Goal: Transaction & Acquisition: Purchase product/service

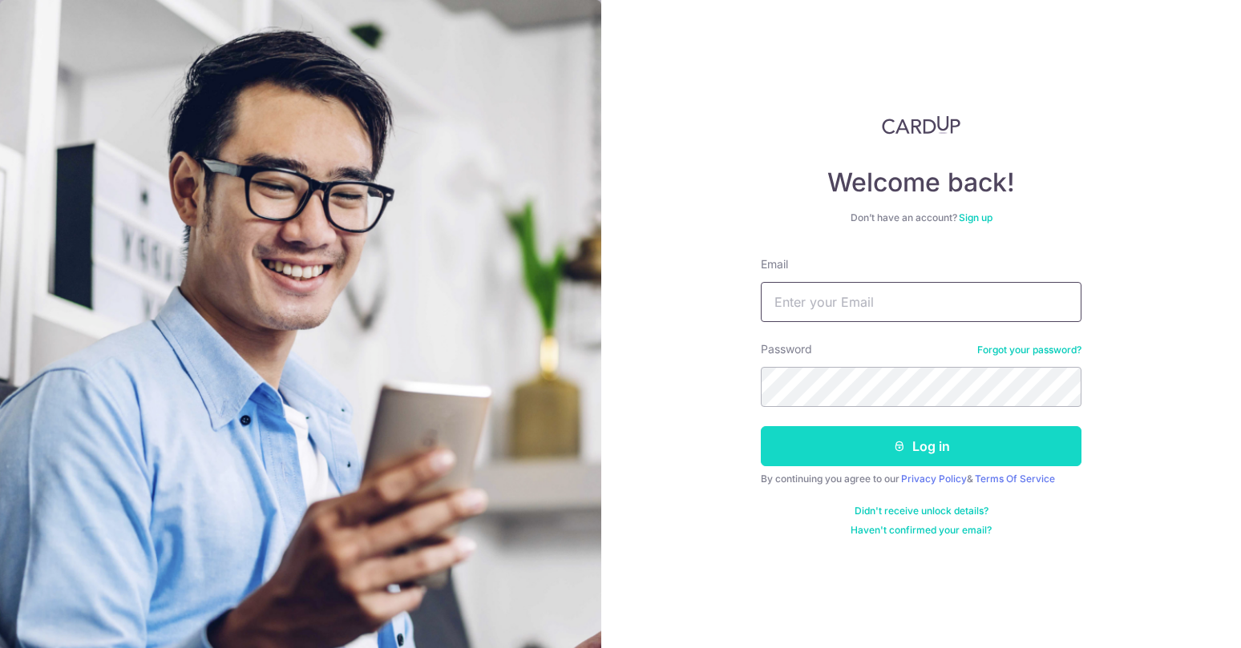
type input "anand.shah.r@gmail.com"
click at [878, 446] on button "Log in" at bounding box center [921, 446] width 321 height 40
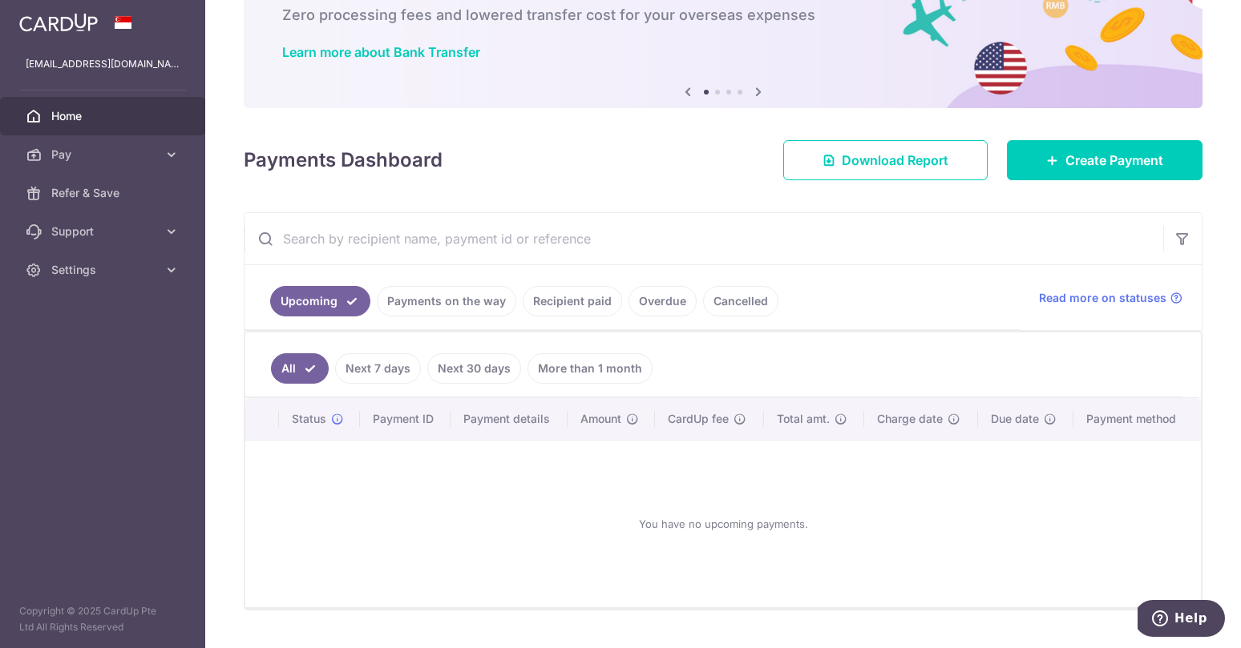
scroll to position [107, 0]
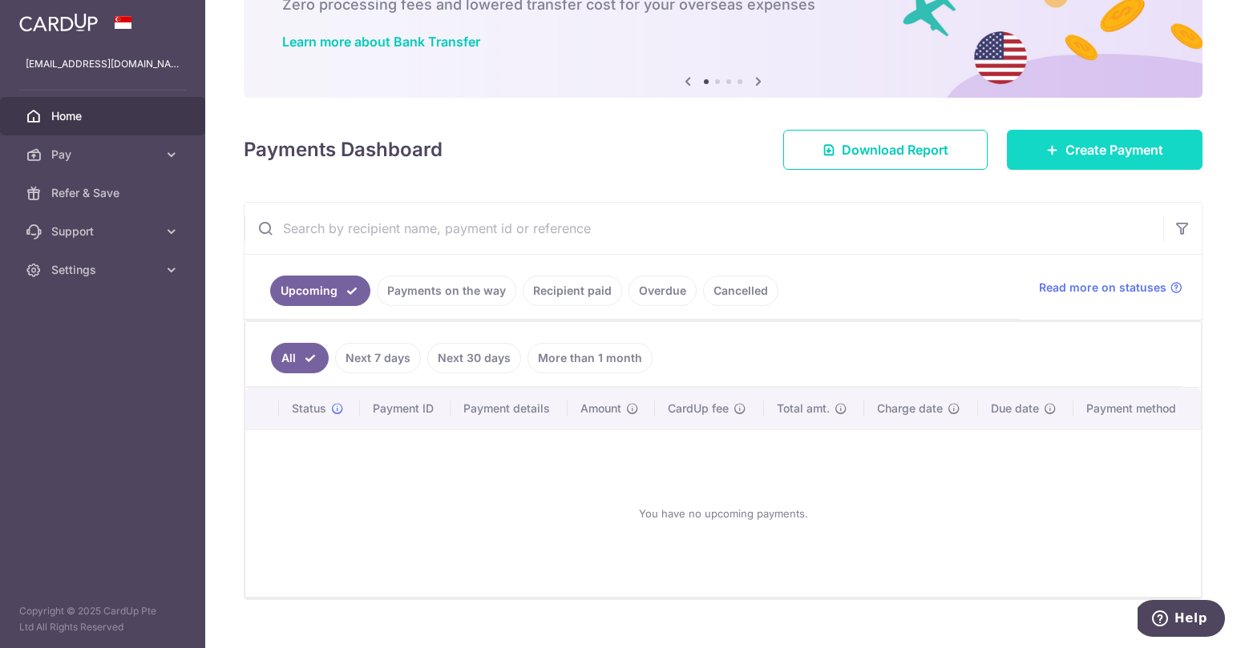
click at [1063, 152] on link "Create Payment" at bounding box center [1105, 150] width 196 height 40
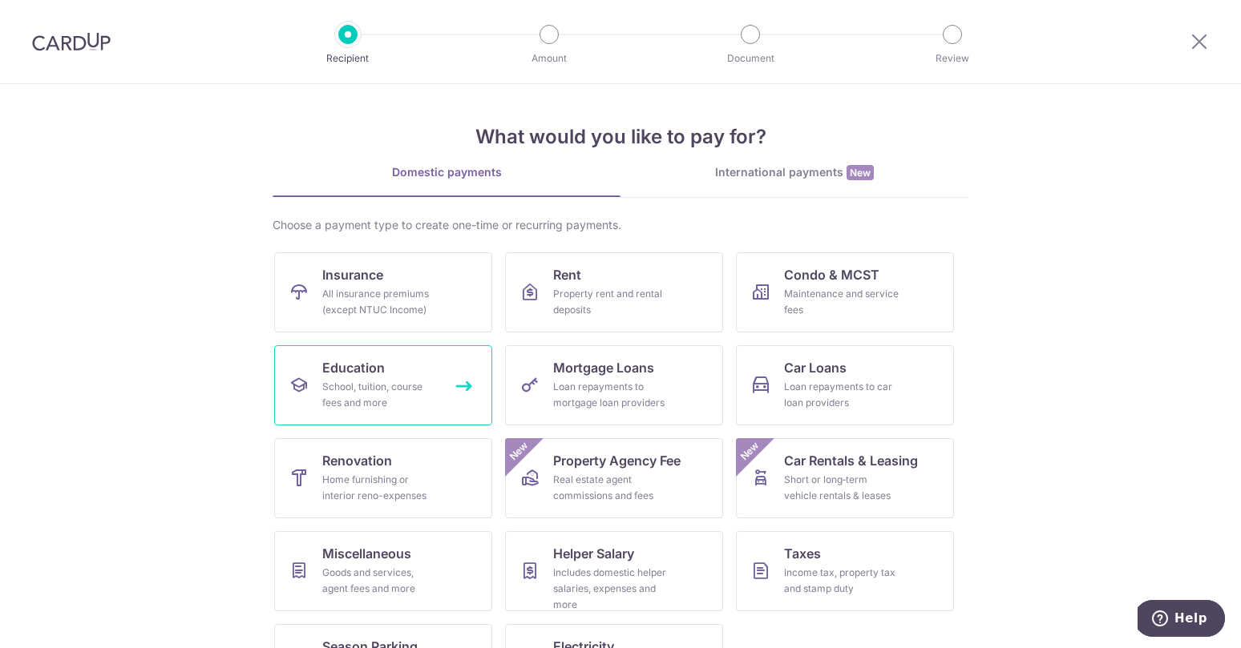
click at [348, 399] on div "School, tuition, course fees and more" at bounding box center [379, 395] width 115 height 32
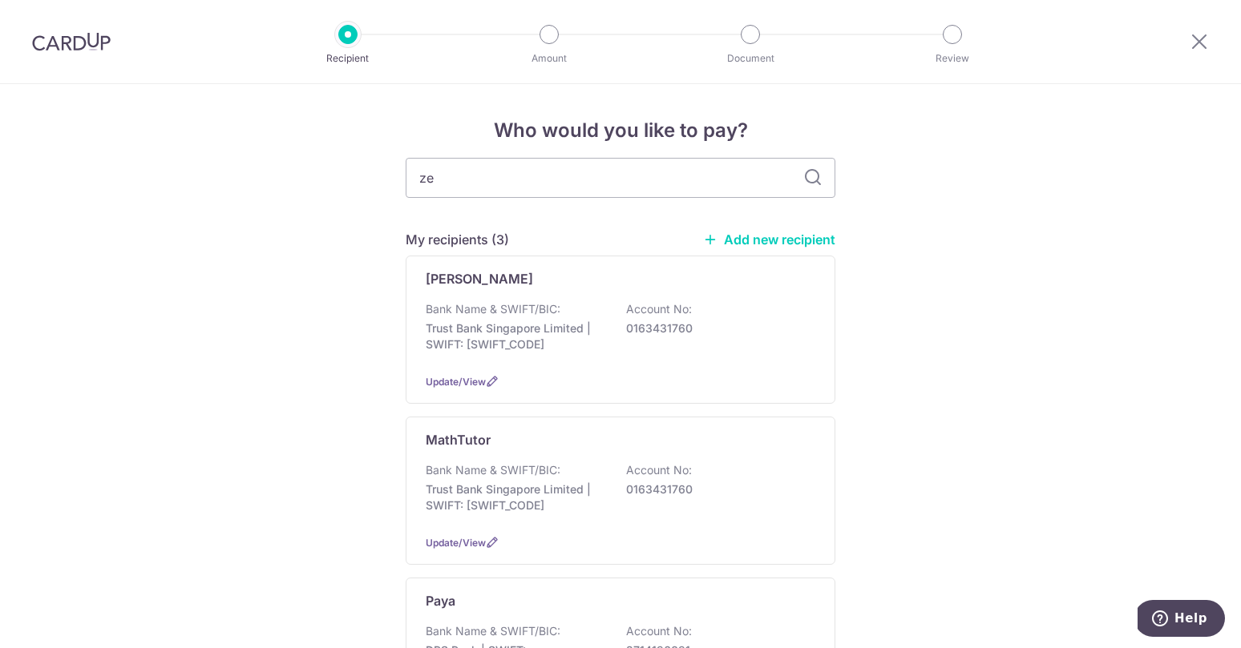
type input "zen"
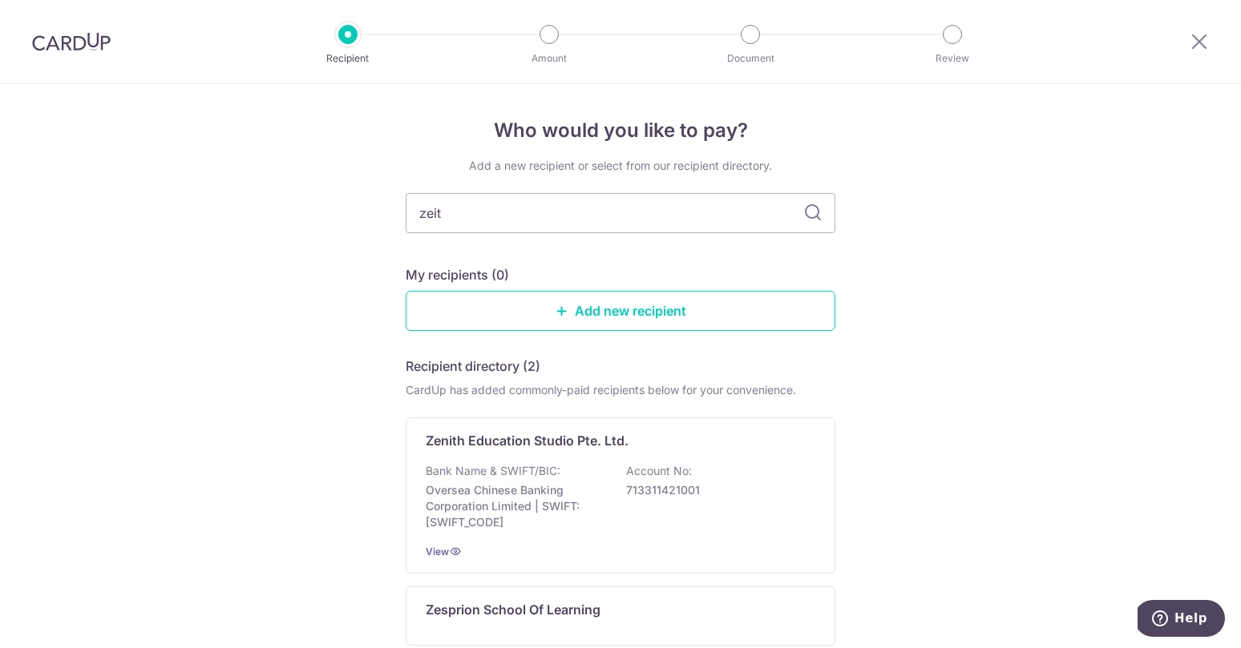
type input "zeith"
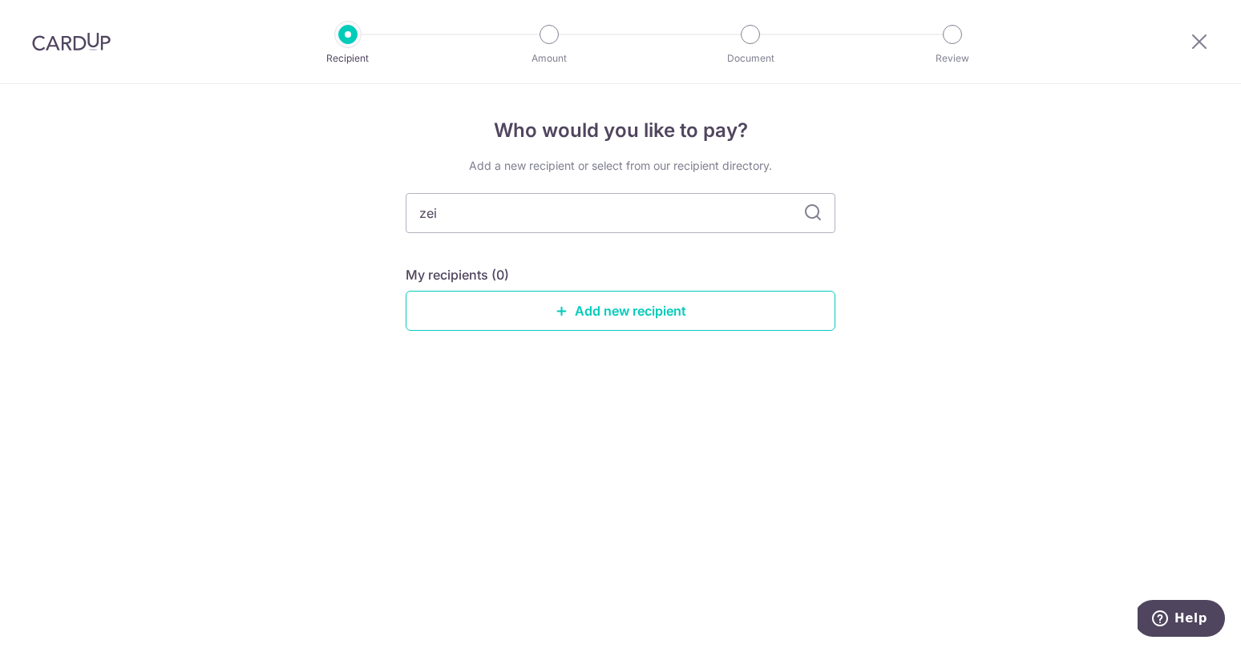
type input "ze"
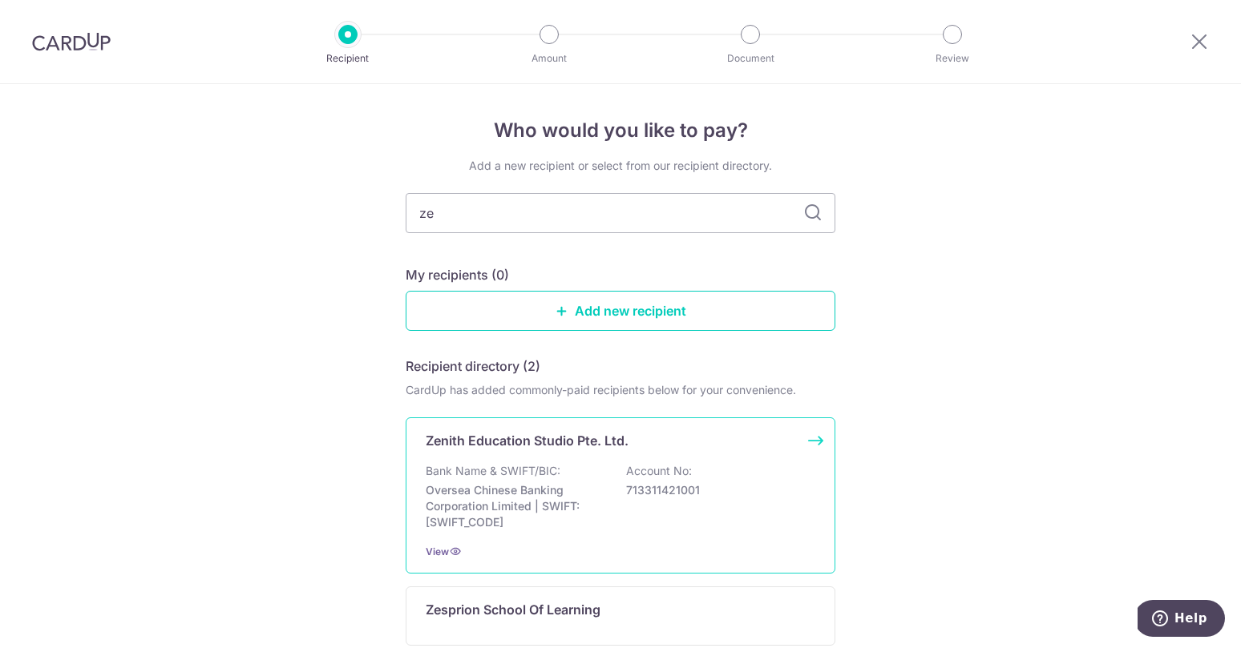
click at [501, 466] on p "Bank Name & SWIFT/BIC:" at bounding box center [493, 471] width 135 height 16
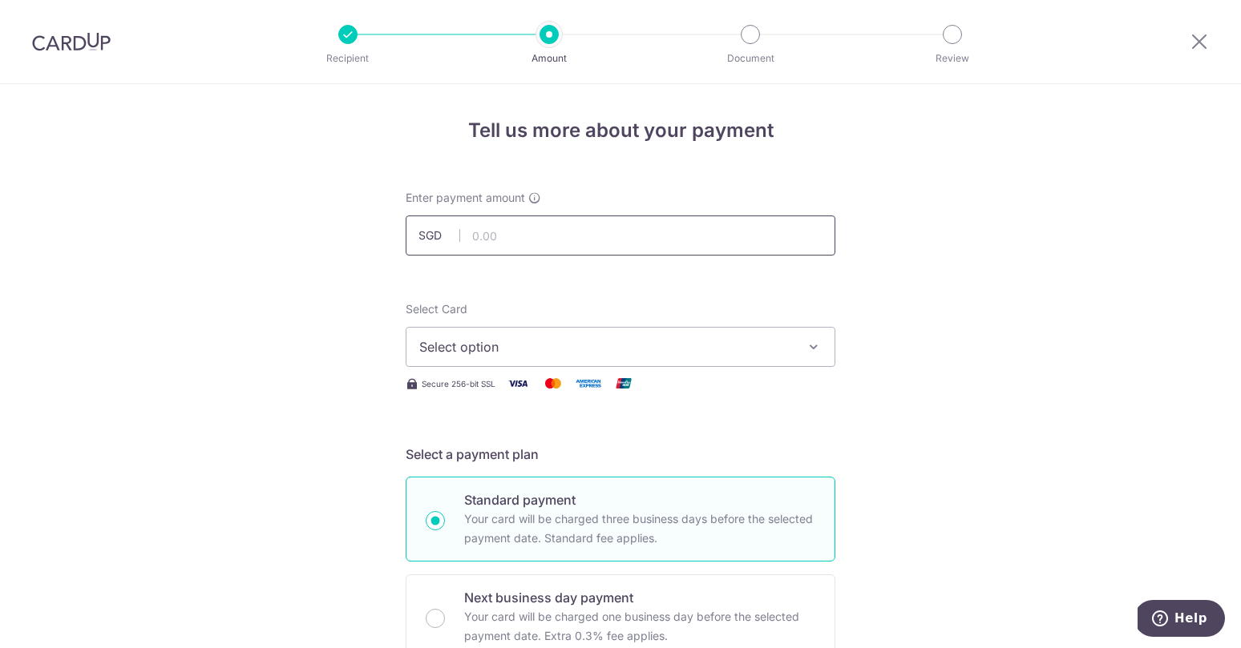
click at [535, 234] on input "text" at bounding box center [621, 236] width 430 height 40
paste input "708.77"
type input "708.77"
click at [500, 347] on span "Select option" at bounding box center [606, 346] width 374 height 19
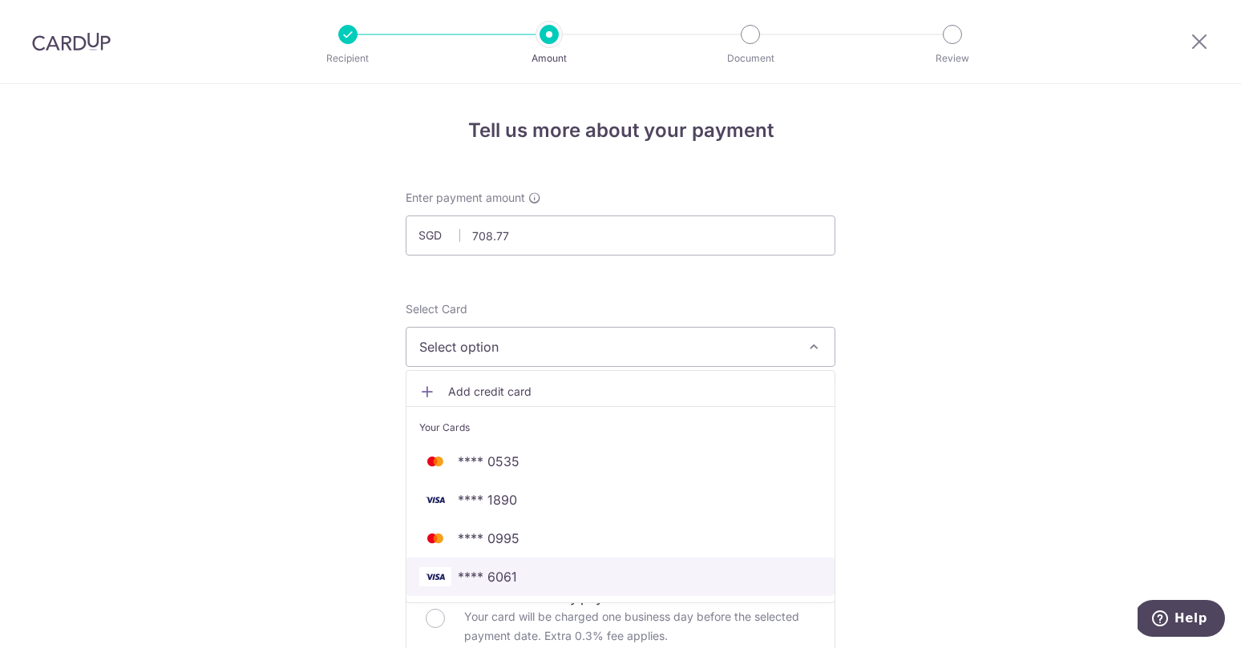
click at [510, 577] on span "**** 6061" at bounding box center [487, 576] width 59 height 19
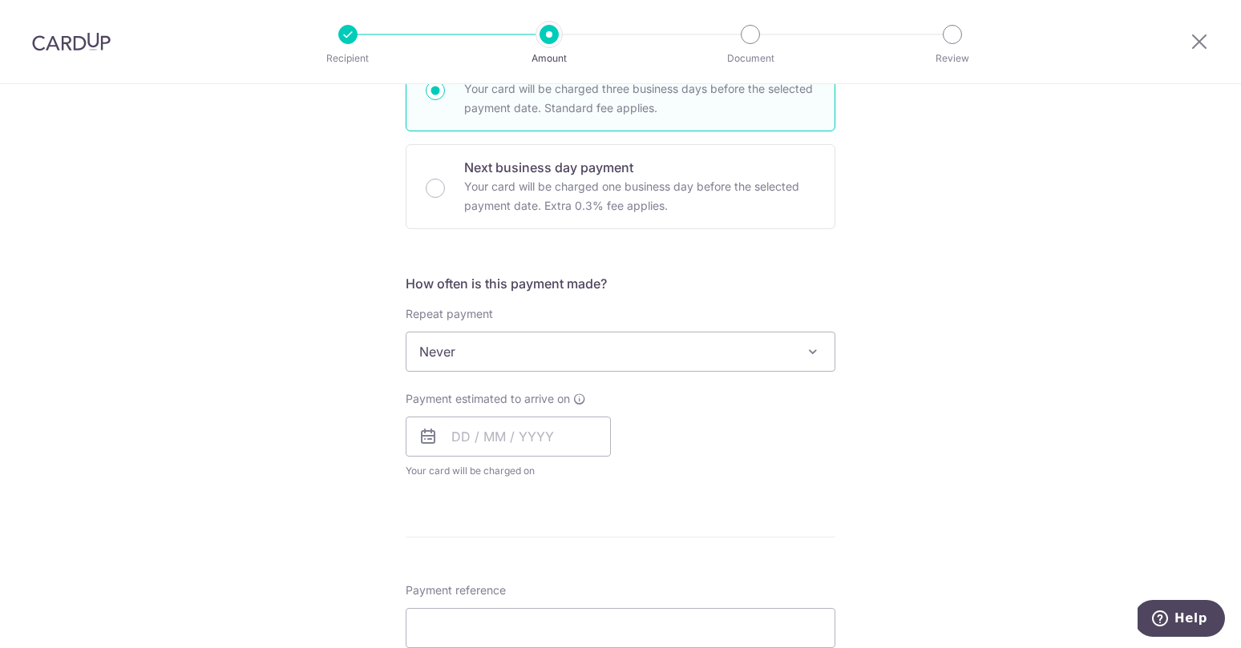
scroll to position [446, 0]
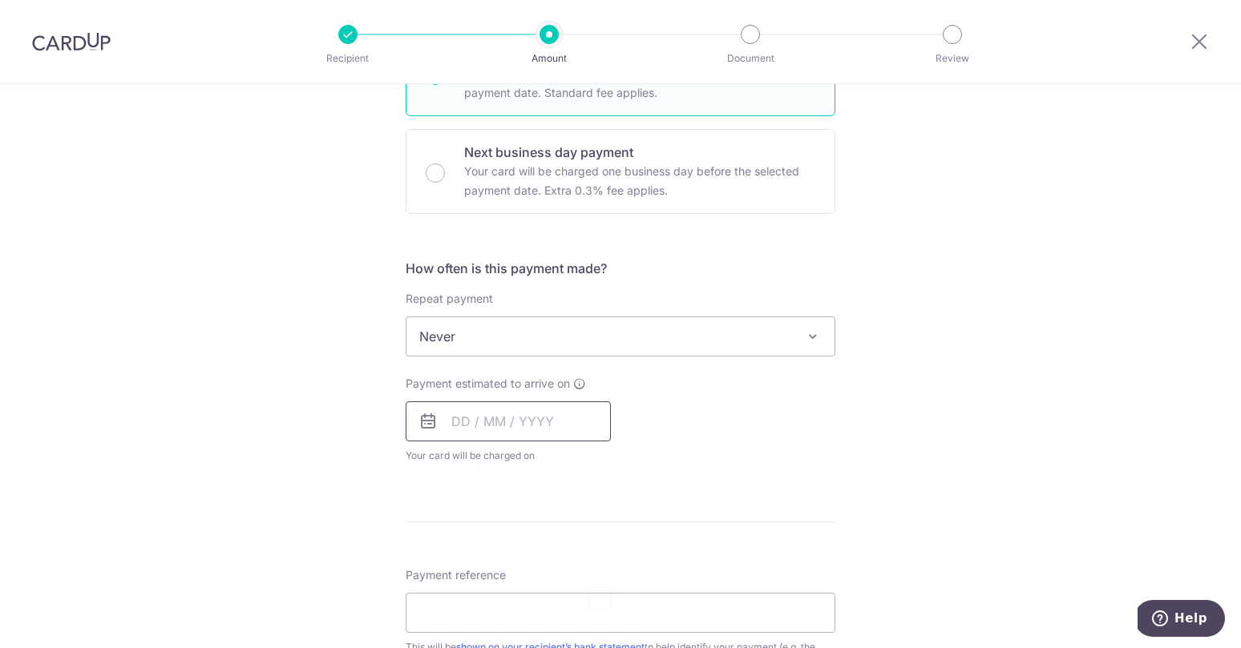
click at [499, 427] on input "text" at bounding box center [508, 422] width 205 height 40
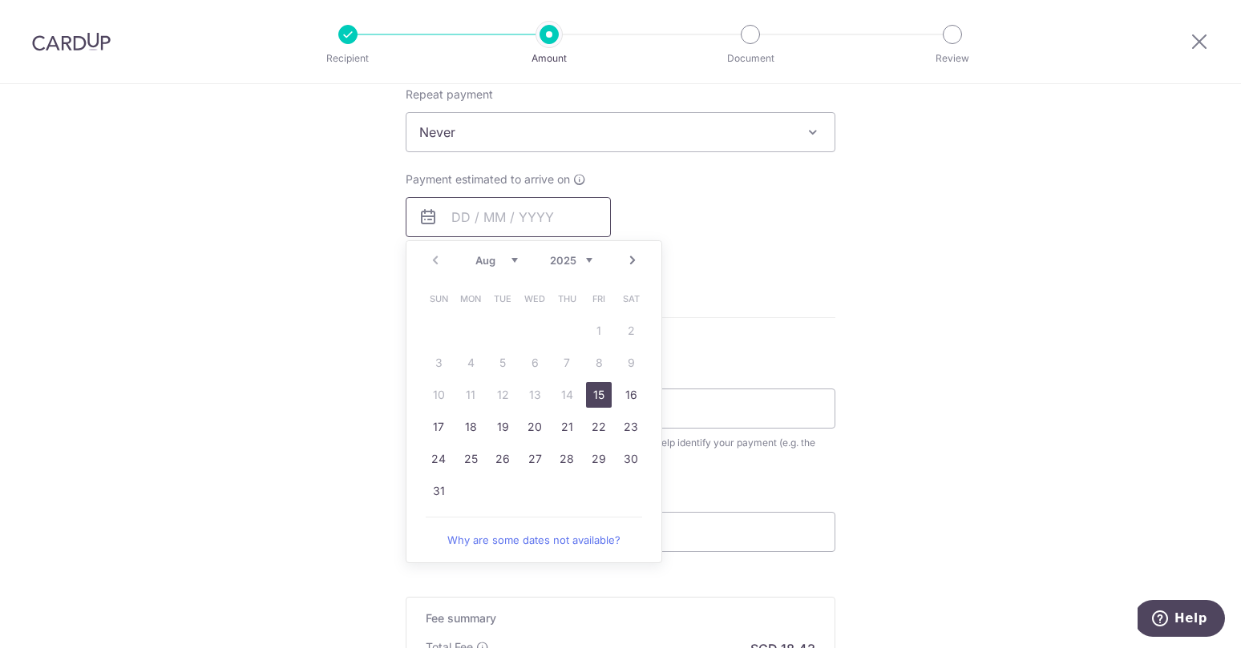
scroll to position [652, 0]
click at [596, 430] on link "22" at bounding box center [599, 426] width 26 height 26
type input "[DATE]"
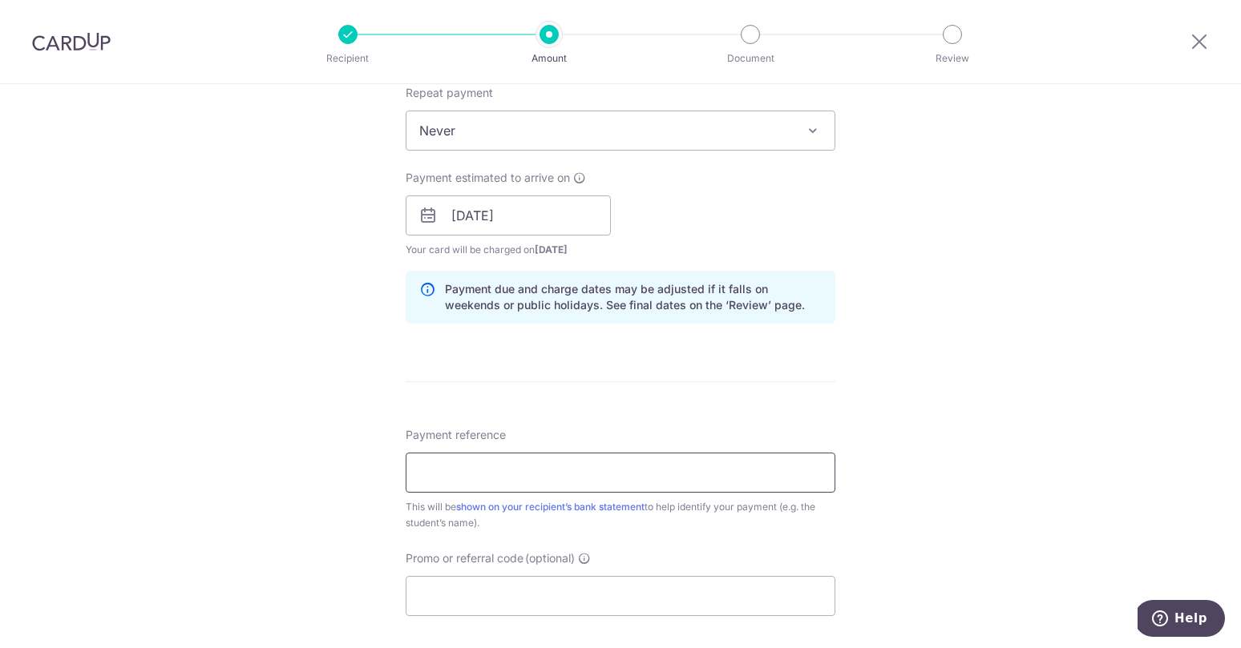
click at [525, 470] on input "Payment reference" at bounding box center [621, 473] width 430 height 40
type input "87968144"
drag, startPoint x: 514, startPoint y: 471, endPoint x: 284, endPoint y: 450, distance: 231.1
click at [285, 450] on div "Tell us more about your payment Enter payment amount SGD 708.77 708.77 Select C…" at bounding box center [620, 191] width 1241 height 1516
click at [461, 592] on input "Promo or referral code (optional)" at bounding box center [621, 596] width 430 height 40
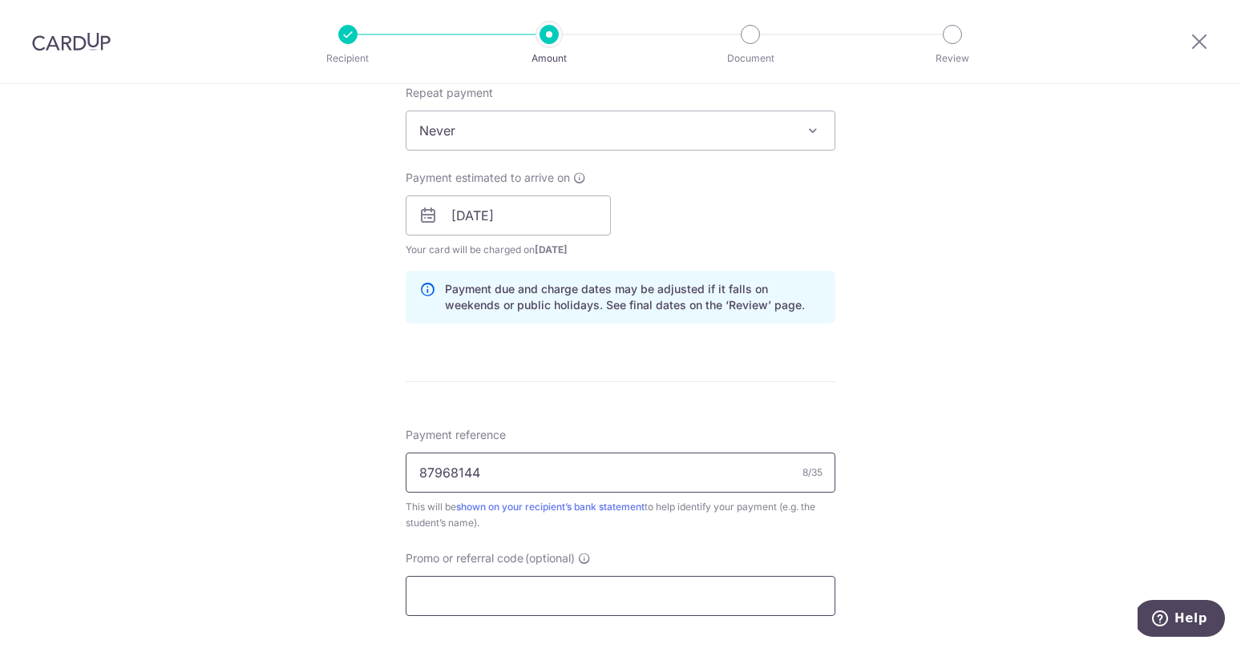
paste input "ZENITH175"
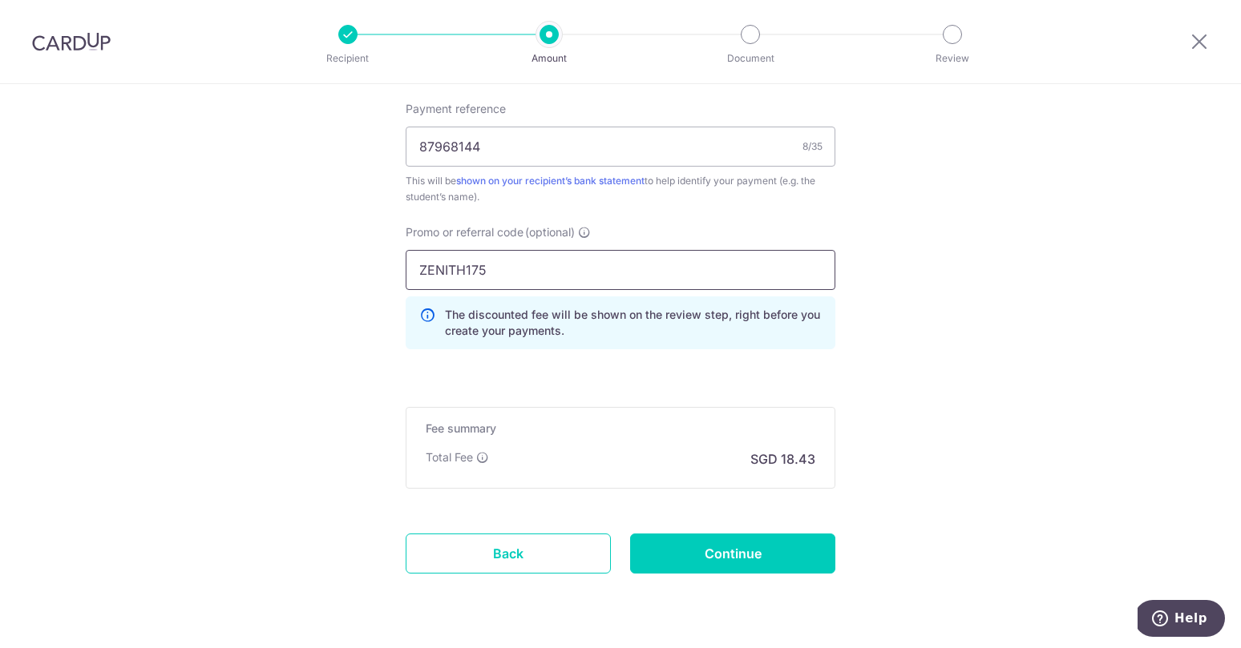
scroll to position [988, 0]
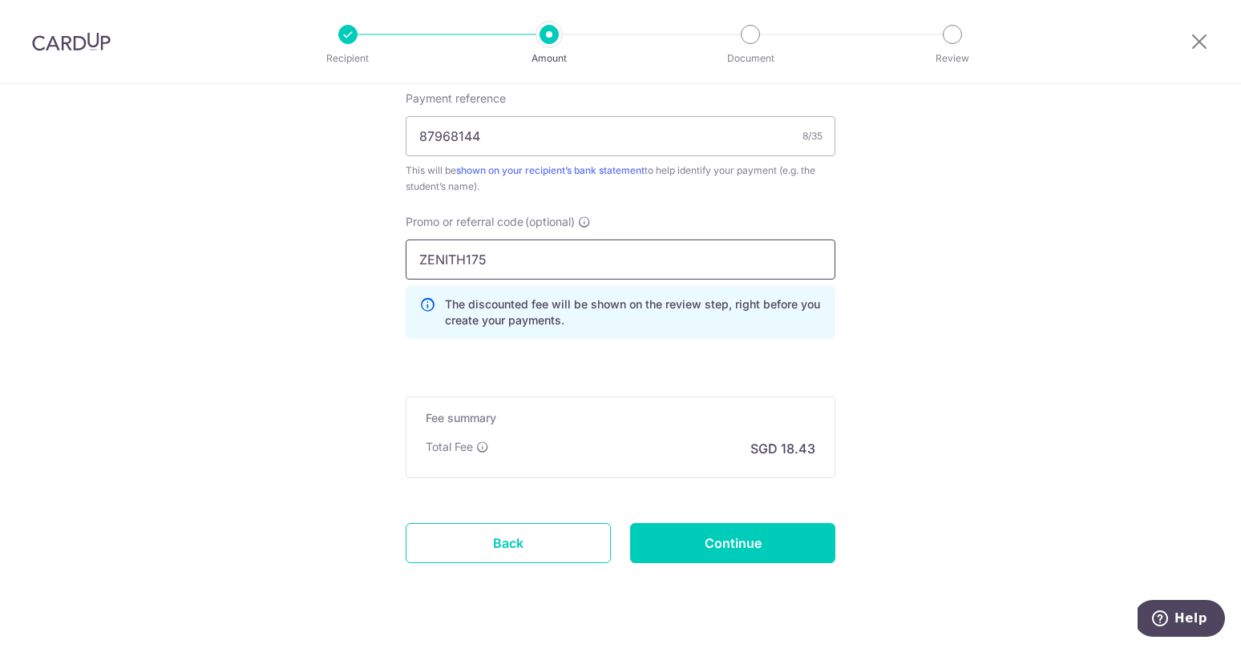
type input "ZENITH175"
click at [710, 551] on input "Continue" at bounding box center [732, 543] width 205 height 40
type input "Create Schedule"
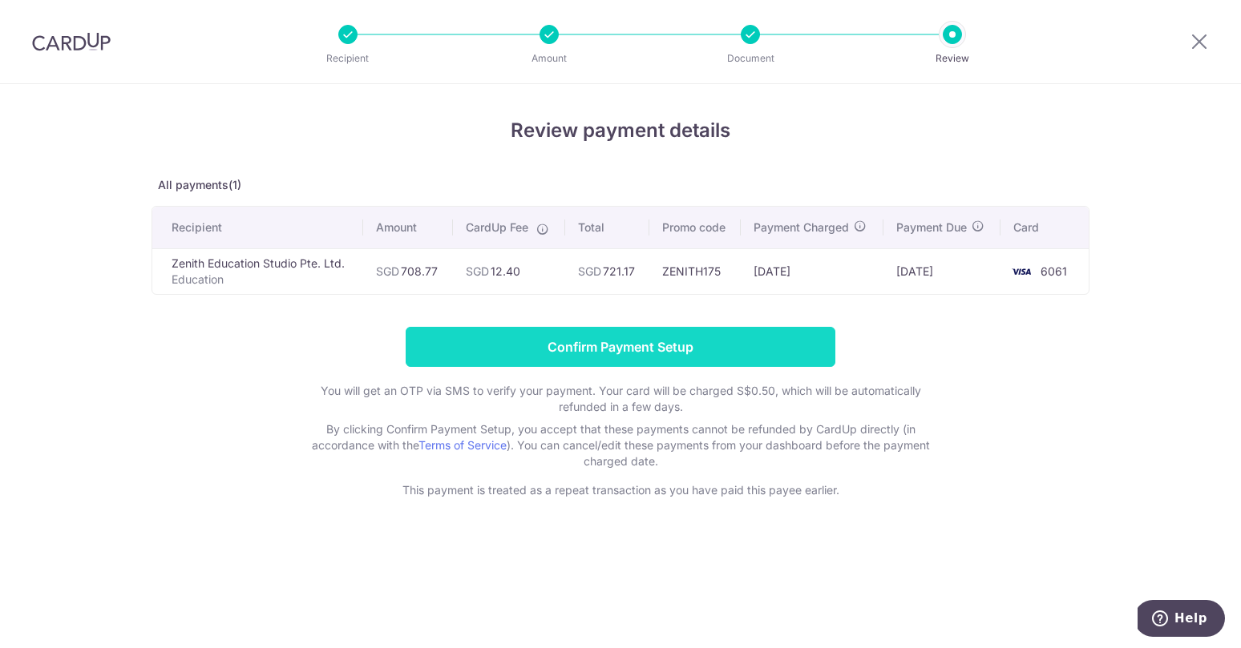
click at [689, 356] on input "Confirm Payment Setup" at bounding box center [621, 347] width 430 height 40
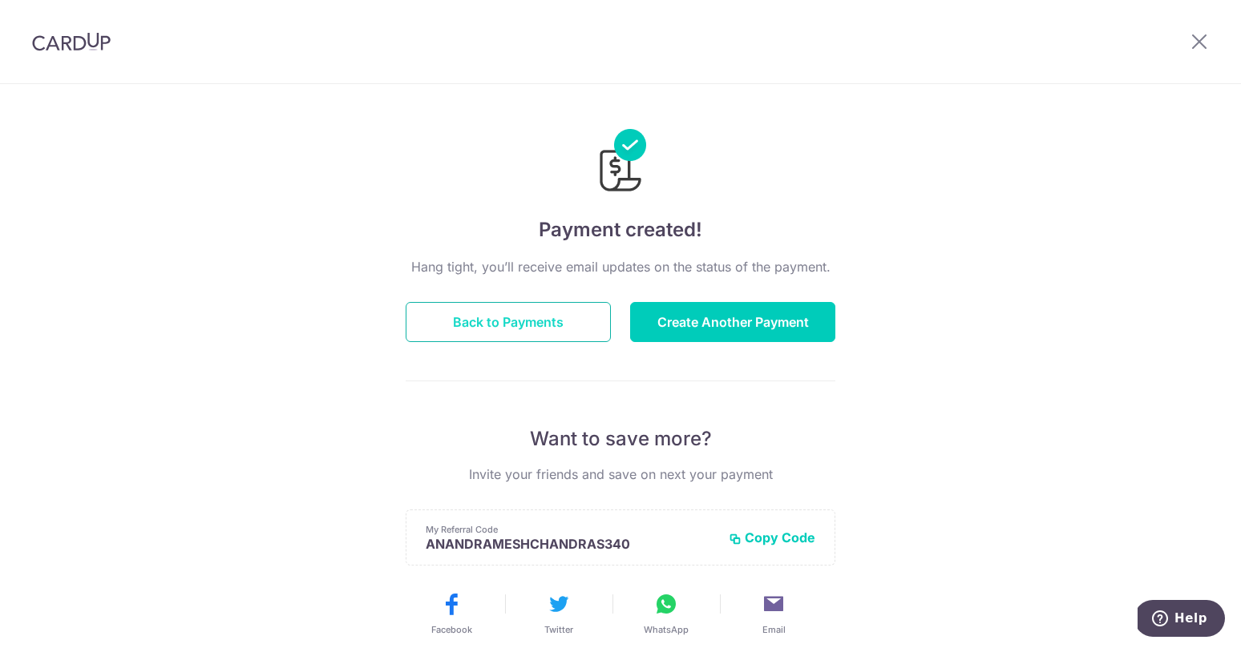
click at [520, 320] on button "Back to Payments" at bounding box center [508, 322] width 205 height 40
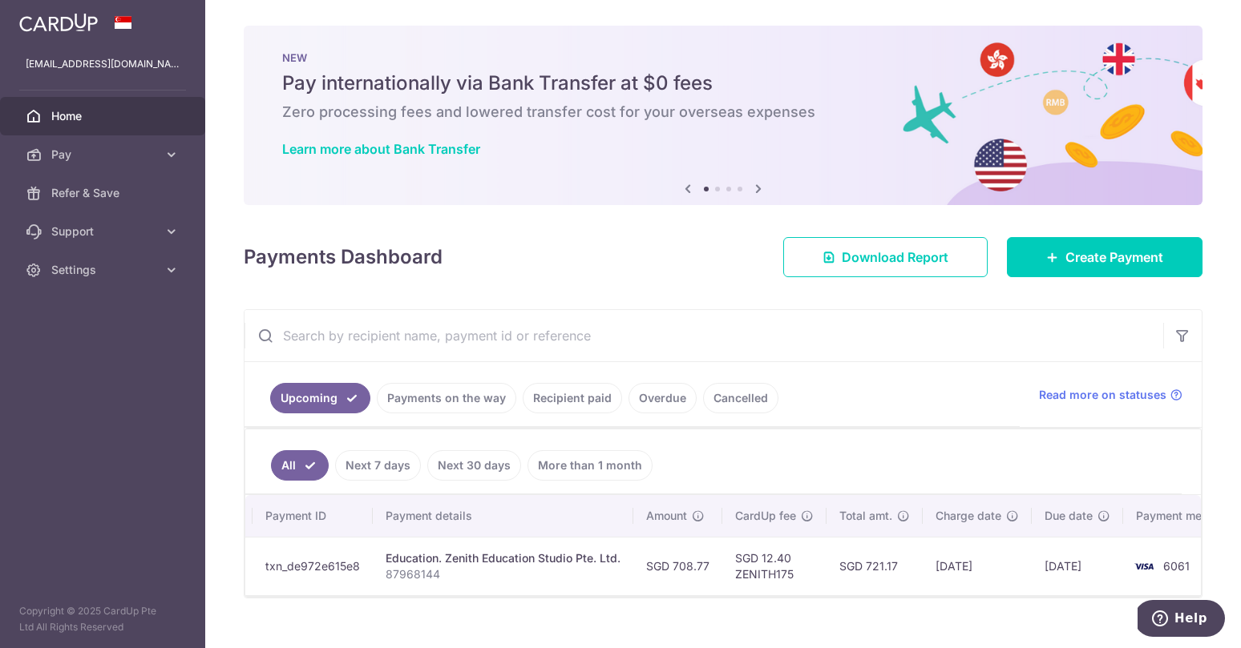
scroll to position [0, 234]
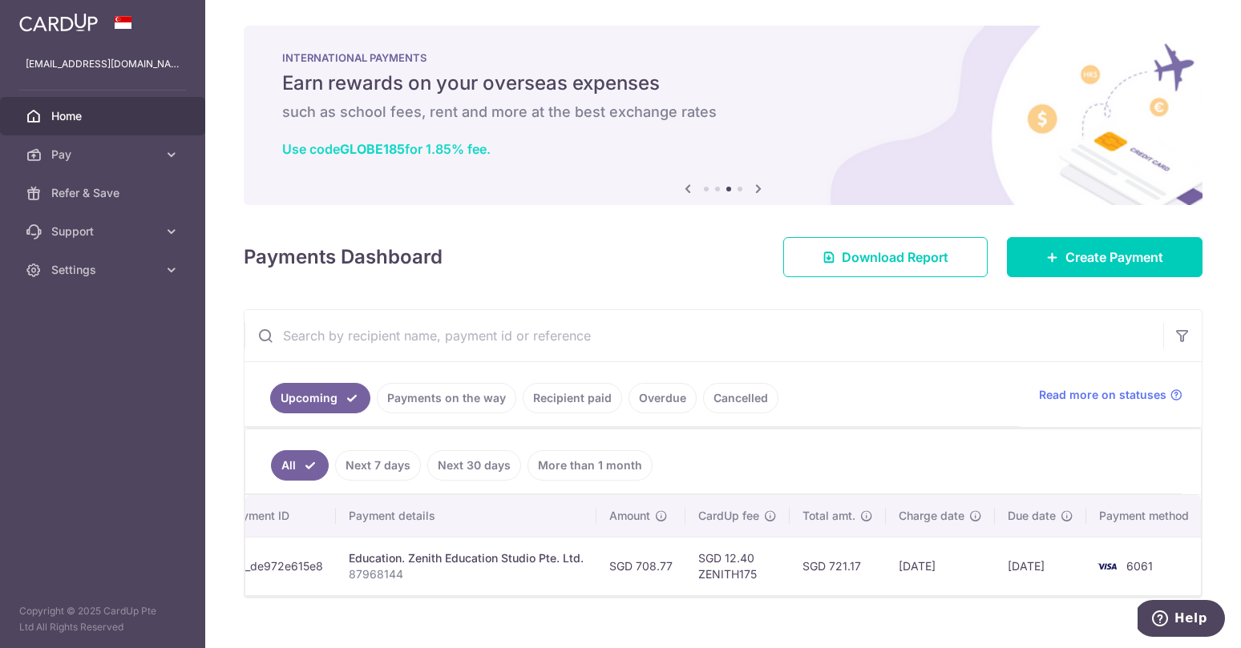
click at [398, 152] on b "GLOBE185" at bounding box center [372, 149] width 65 height 16
